Goal: Go to known website: Access a specific website the user already knows

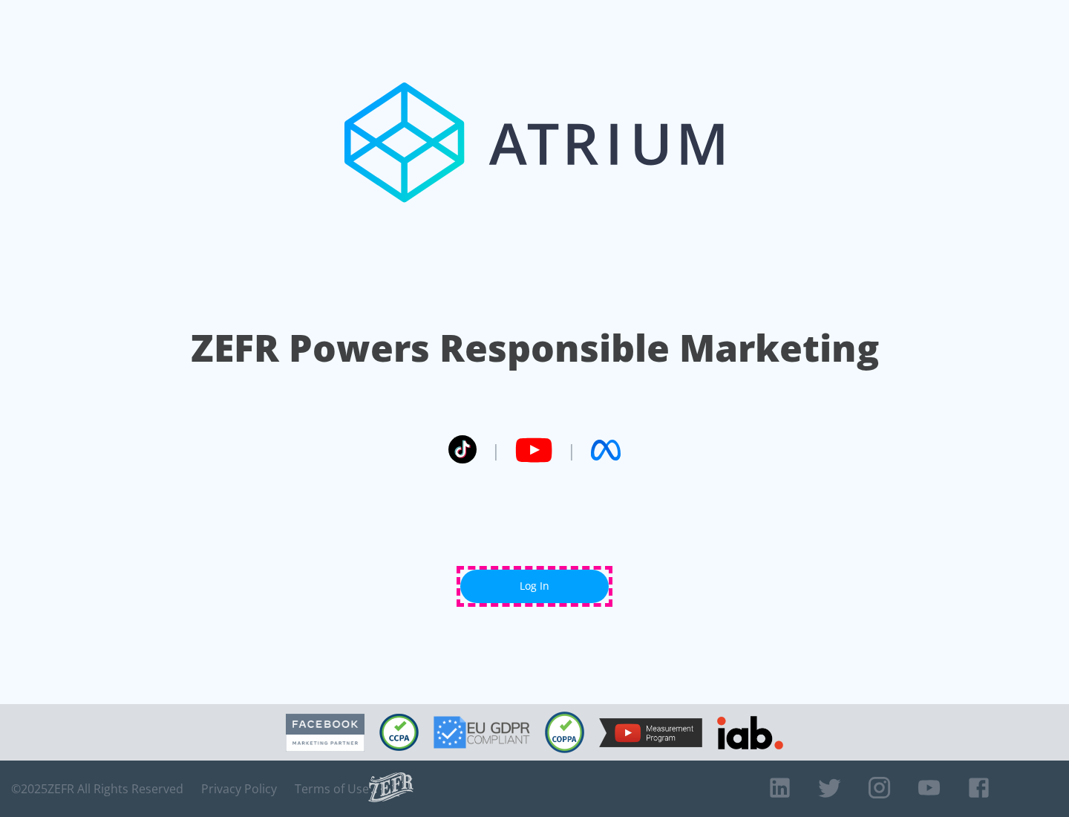
click at [535, 586] on link "Log In" at bounding box center [534, 586] width 149 height 33
